Goal: Information Seeking & Learning: Learn about a topic

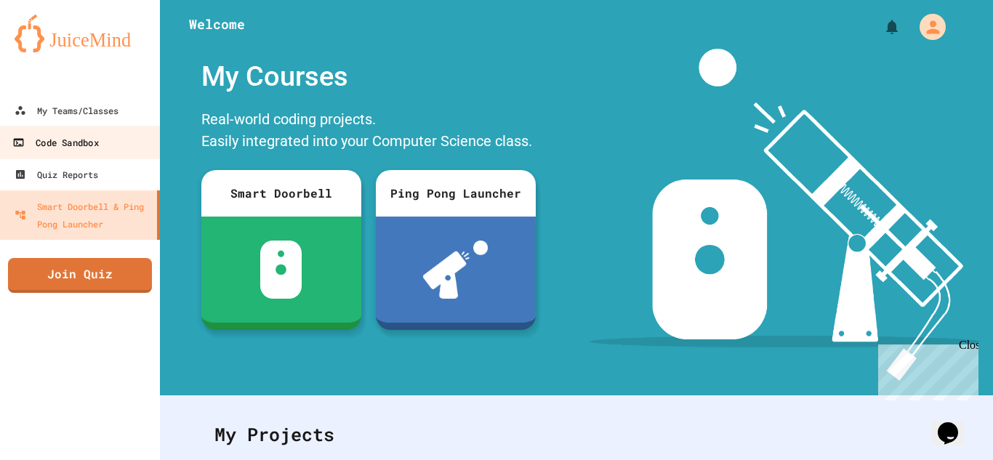
click at [95, 126] on link "Code Sandbox" at bounding box center [80, 142] width 165 height 33
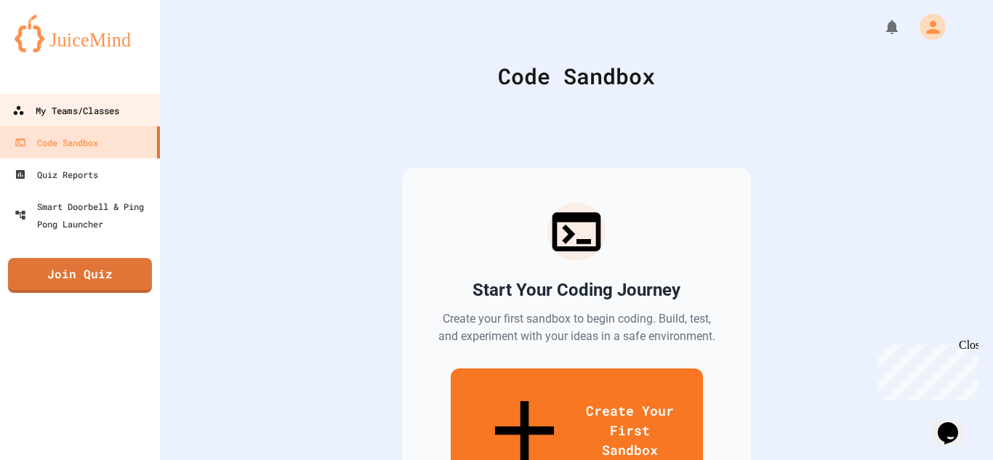
click at [90, 116] on div "My Teams/Classes" at bounding box center [65, 111] width 107 height 18
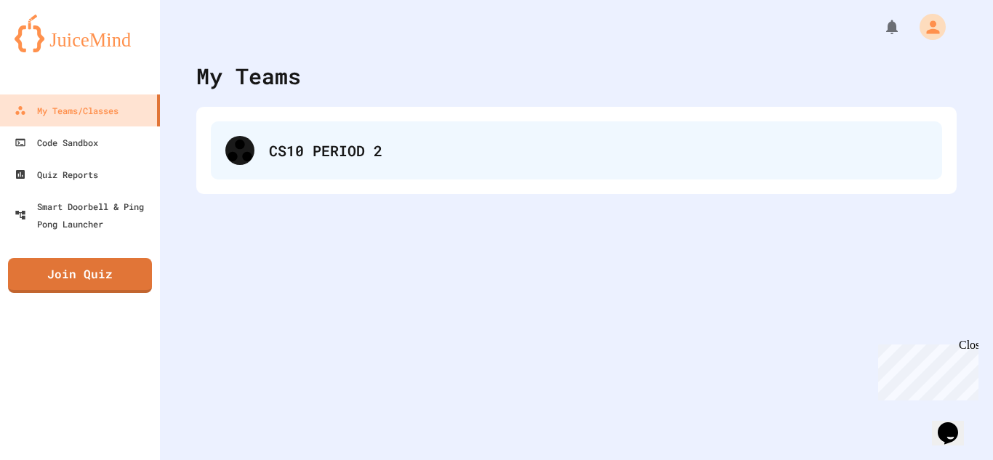
click at [295, 164] on div "CS10 PERIOD 2" at bounding box center [576, 150] width 731 height 58
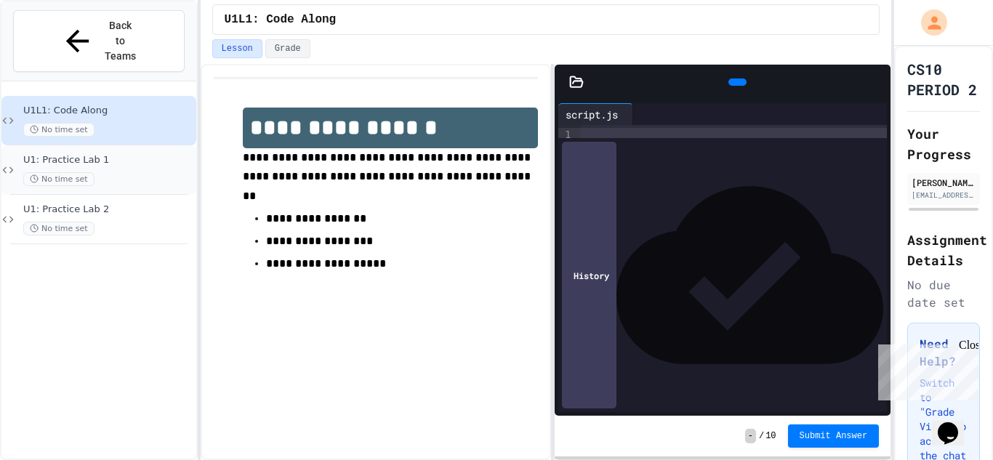
click at [137, 154] on span "U1: Practice Lab 1" at bounding box center [108, 160] width 170 height 12
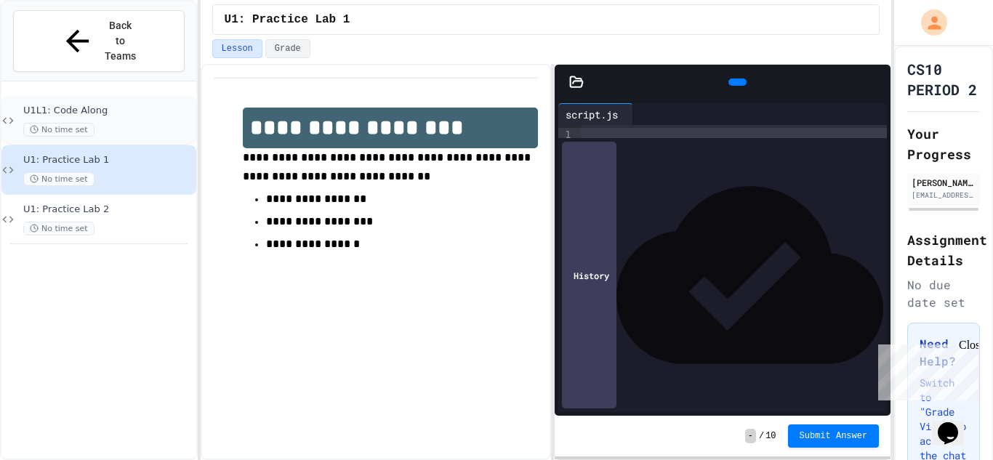
click at [161, 105] on div "U1L1: Code Along No time set" at bounding box center [108, 121] width 170 height 32
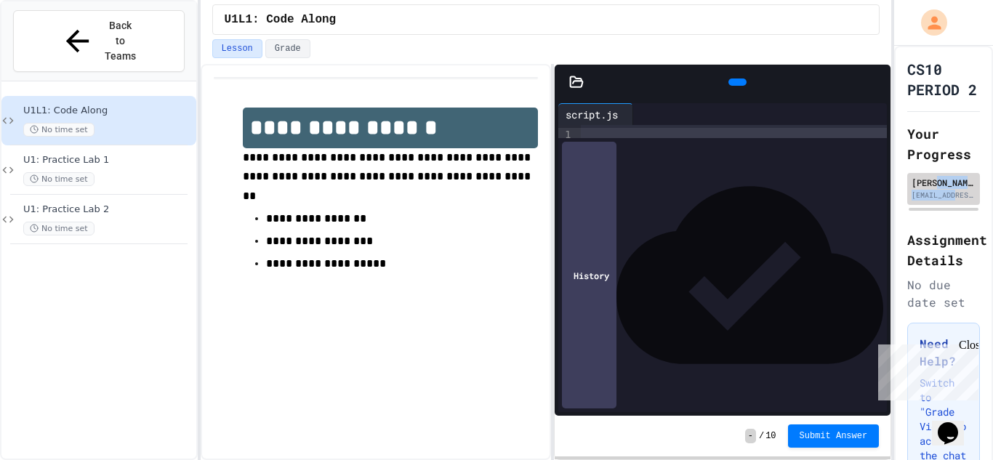
drag, startPoint x: 957, startPoint y: 198, endPoint x: 935, endPoint y: 187, distance: 25.4
click at [935, 187] on div "[PERSON_NAME] [PERSON_NAME][EMAIL_ADDRESS][DOMAIN_NAME]" at bounding box center [944, 188] width 64 height 25
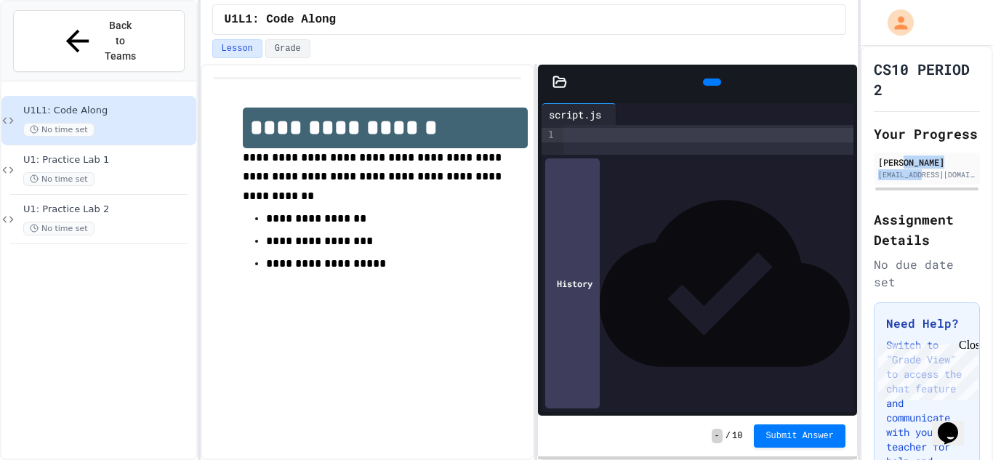
click at [826, 228] on div "**********" at bounding box center [496, 230] width 993 height 460
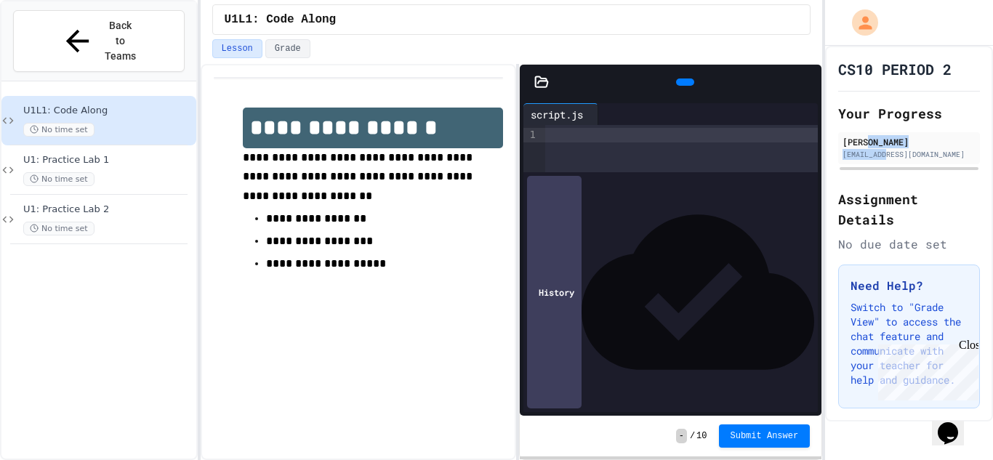
click at [821, 229] on div "**********" at bounding box center [496, 230] width 993 height 460
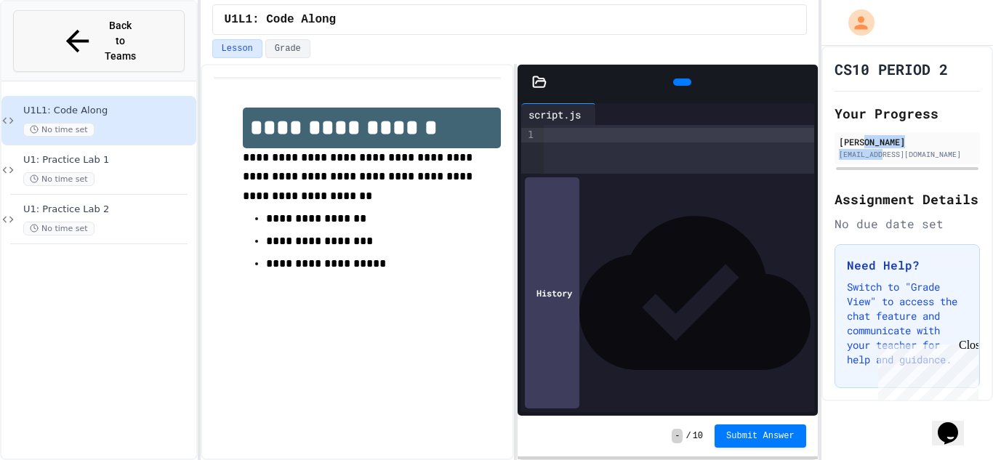
click at [163, 36] on button "Back to Teams" at bounding box center [99, 41] width 172 height 62
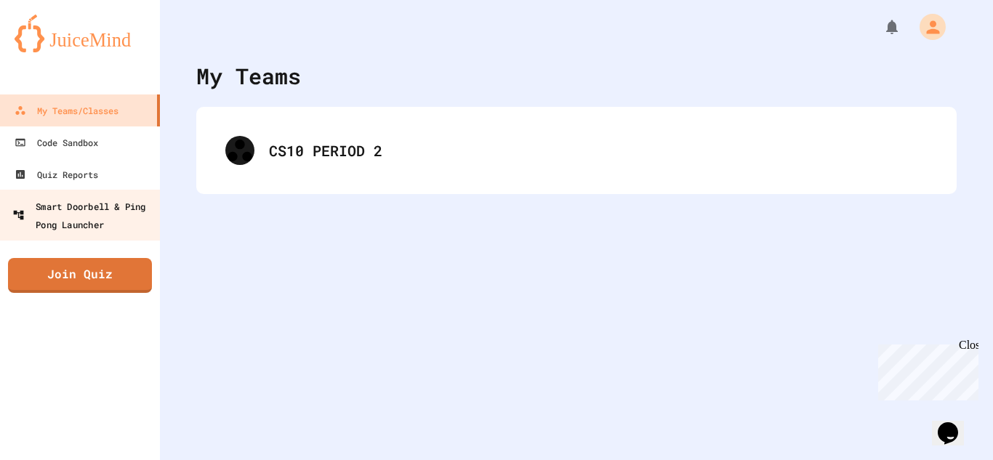
click at [89, 140] on div "Code Sandbox" at bounding box center [57, 142] width 84 height 17
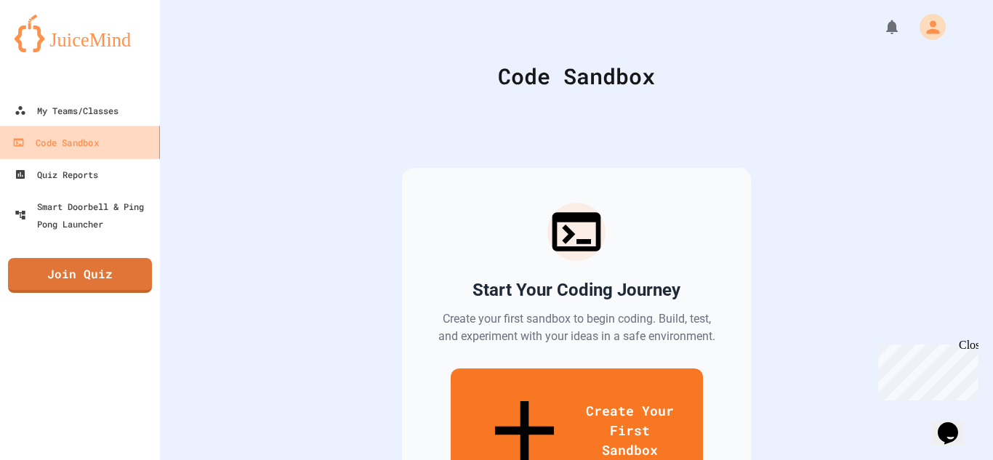
click at [86, 131] on link "Code Sandbox" at bounding box center [80, 142] width 165 height 33
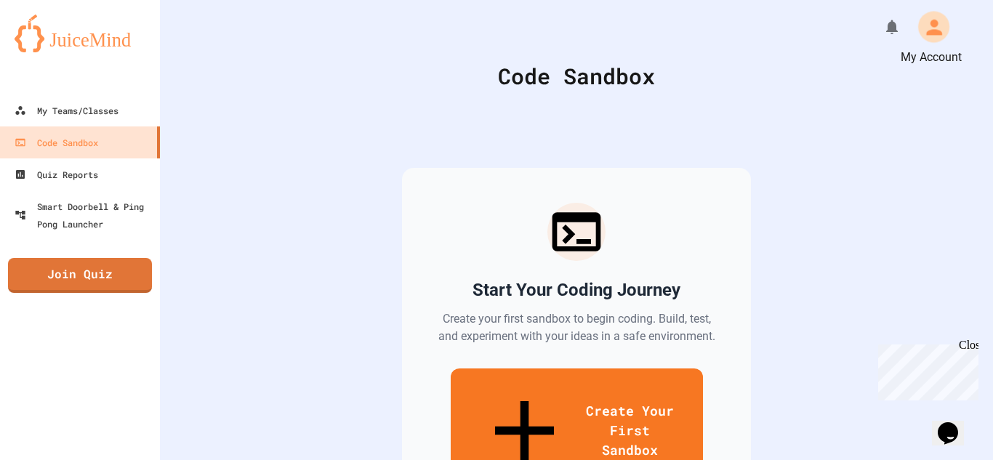
click at [938, 17] on icon "My Account" at bounding box center [933, 26] width 23 height 23
click at [81, 459] on div at bounding box center [496, 460] width 993 height 0
click at [70, 26] on img at bounding box center [80, 34] width 131 height 38
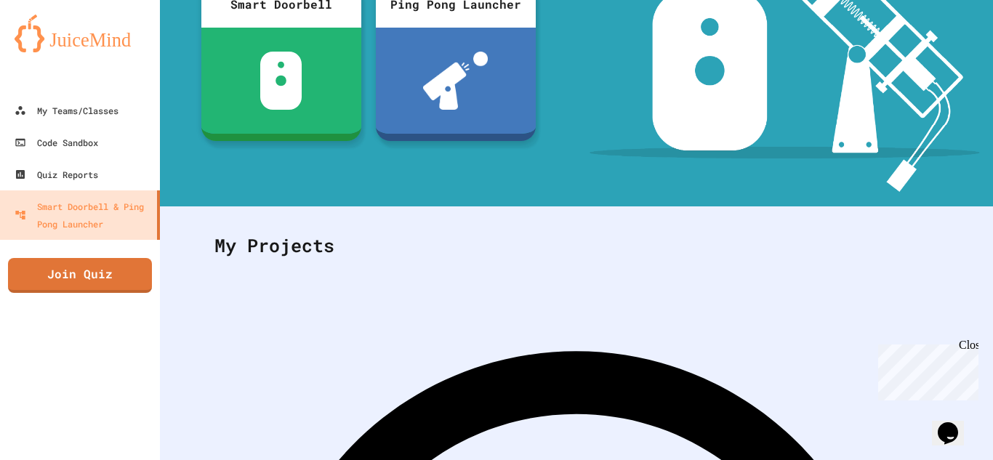
scroll to position [258, 0]
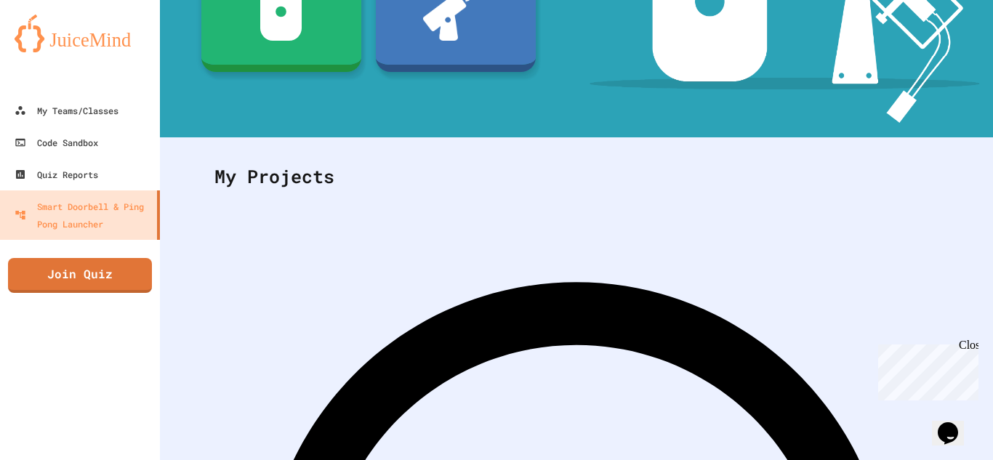
click at [92, 93] on div at bounding box center [80, 79] width 160 height 29
click at [100, 107] on div "My Teams/Classes" at bounding box center [65, 111] width 107 height 18
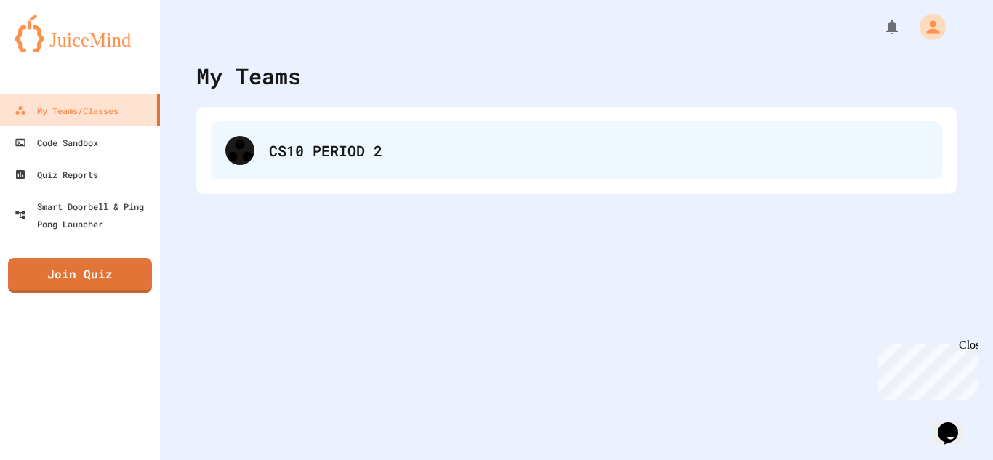
click at [271, 153] on div "CS10 PERIOD 2" at bounding box center [598, 151] width 659 height 22
